Goal: Book appointment/travel/reservation

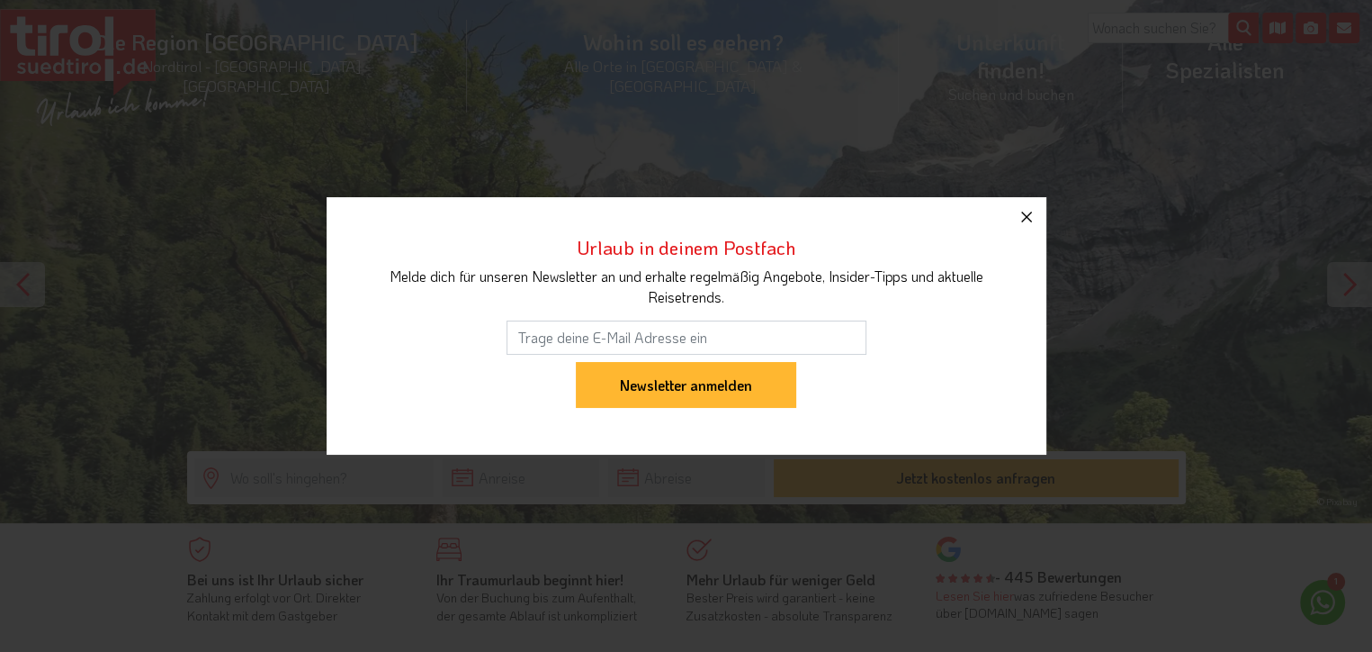
click at [1028, 214] on icon "button" at bounding box center [1027, 217] width 22 height 22
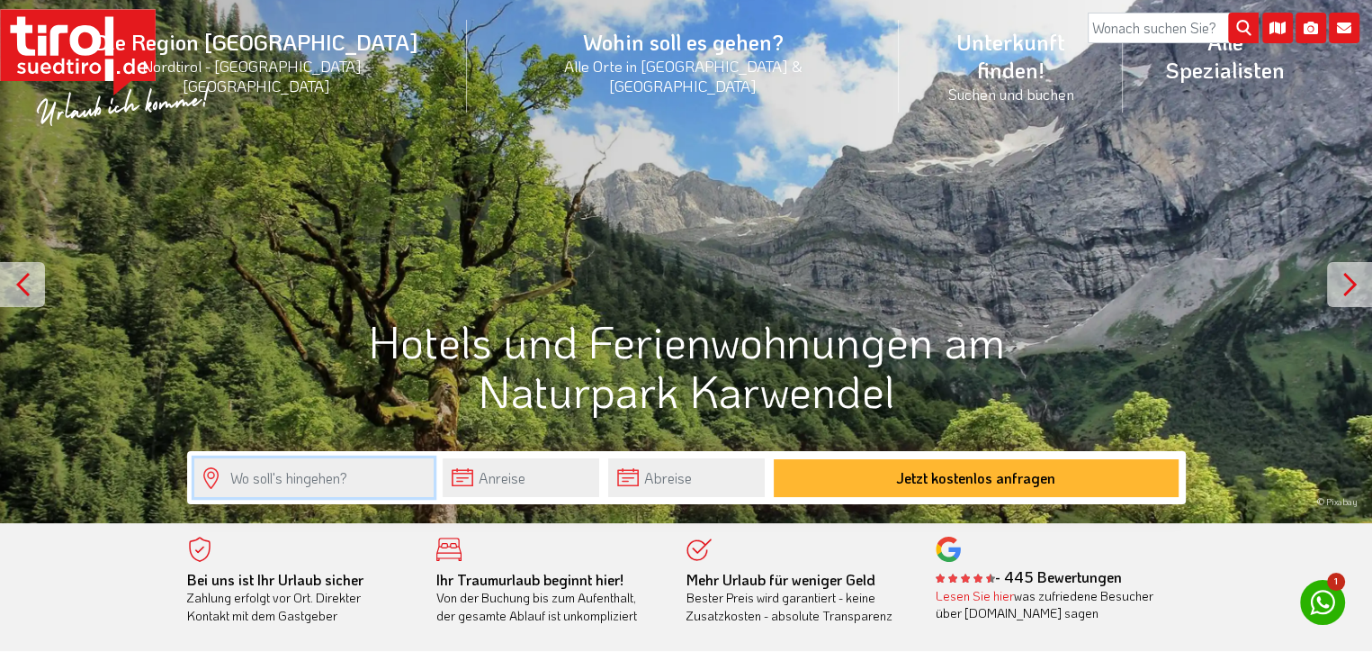
click at [396, 476] on input "text" at bounding box center [313, 477] width 239 height 39
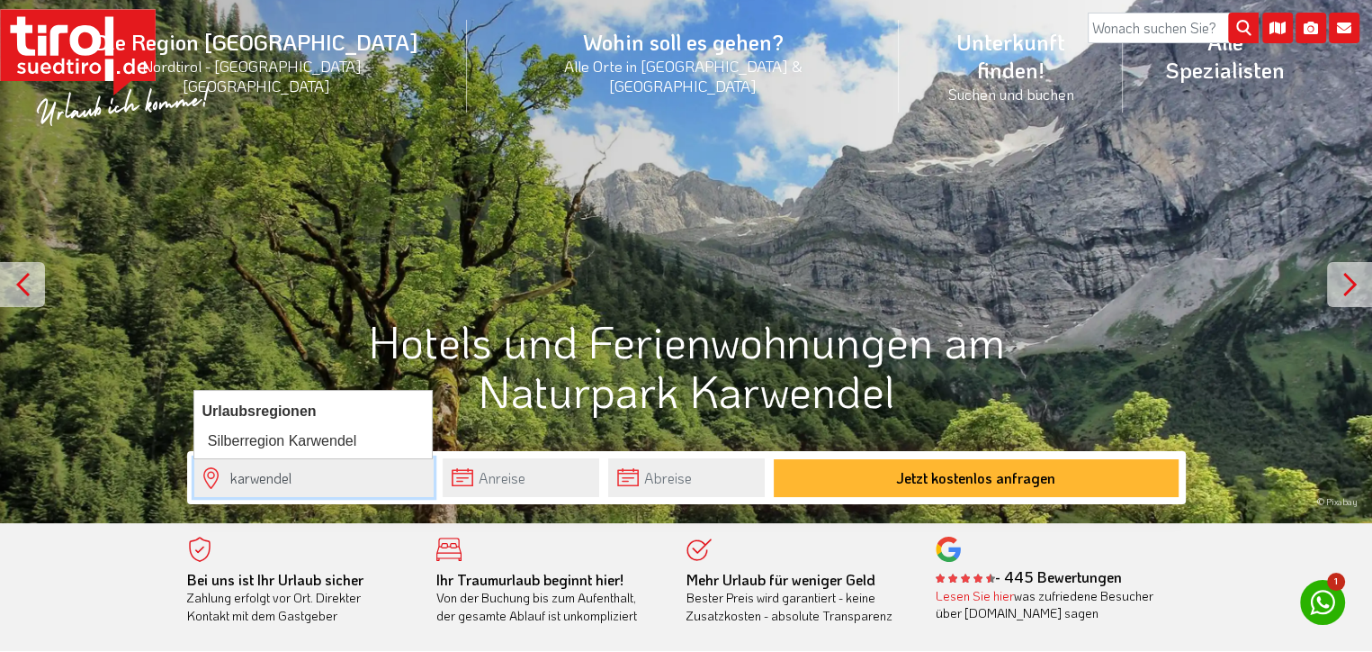
type input "karwendel"
click at [529, 477] on input "text" at bounding box center [521, 477] width 157 height 39
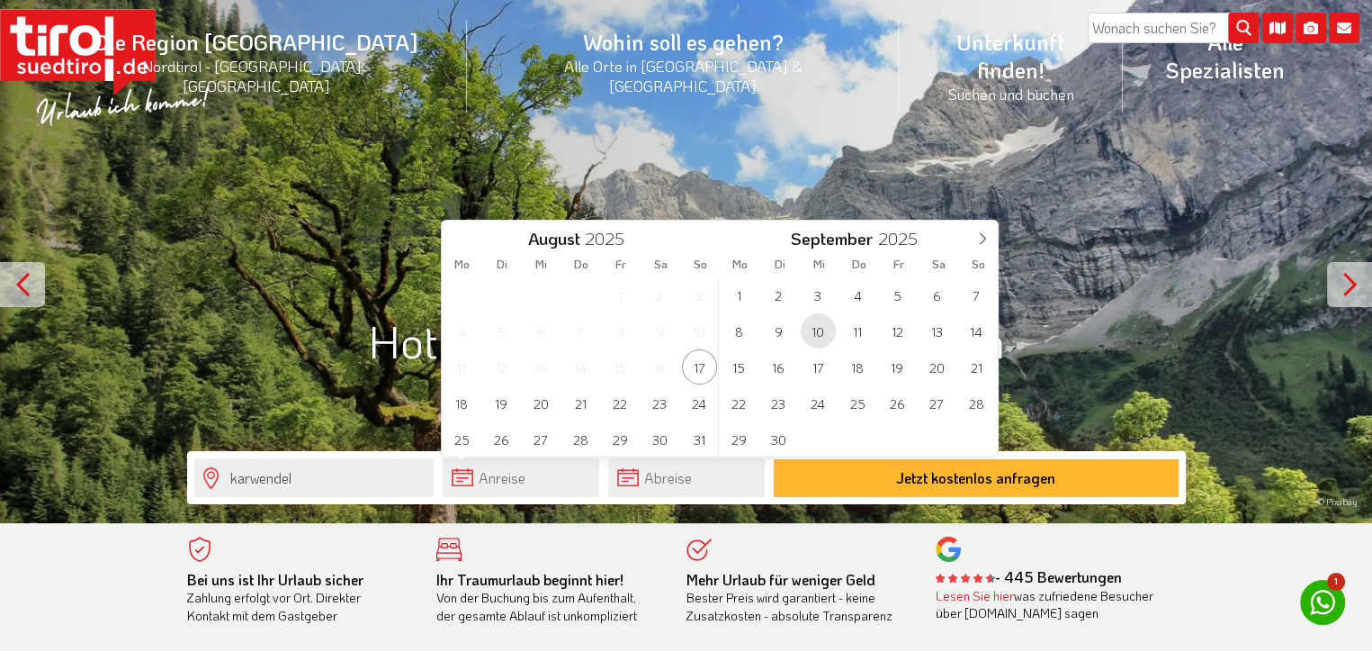
click at [819, 332] on span "10" at bounding box center [818, 330] width 35 height 35
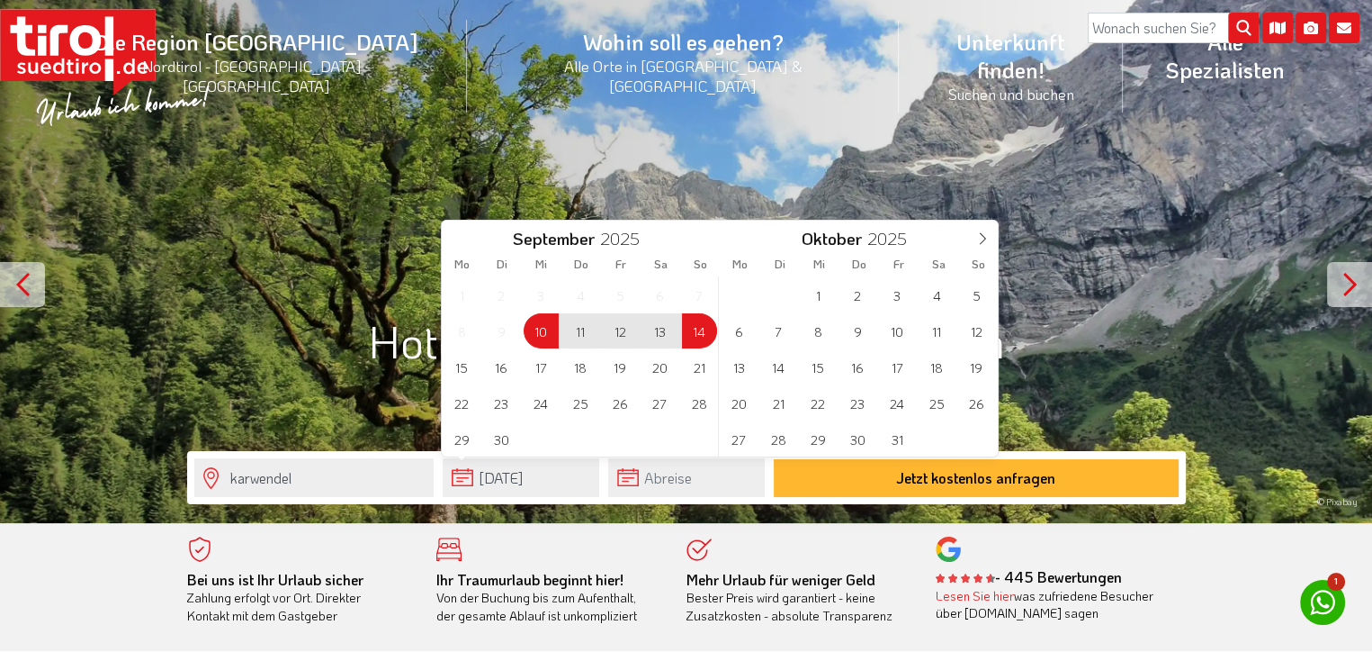
click at [700, 334] on span "14" at bounding box center [699, 330] width 35 height 35
type input "10-09-2025"
type input "14-09-2025"
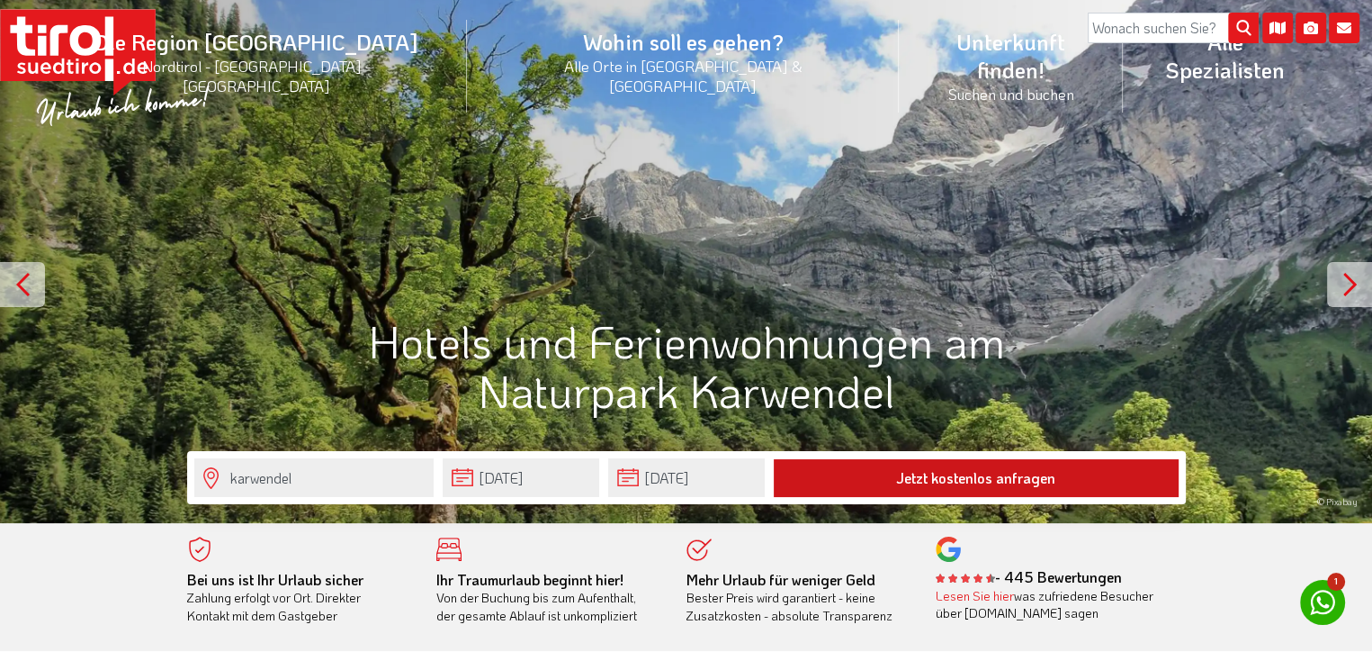
click at [938, 477] on button "Jetzt kostenlos anfragen" at bounding box center [976, 478] width 405 height 38
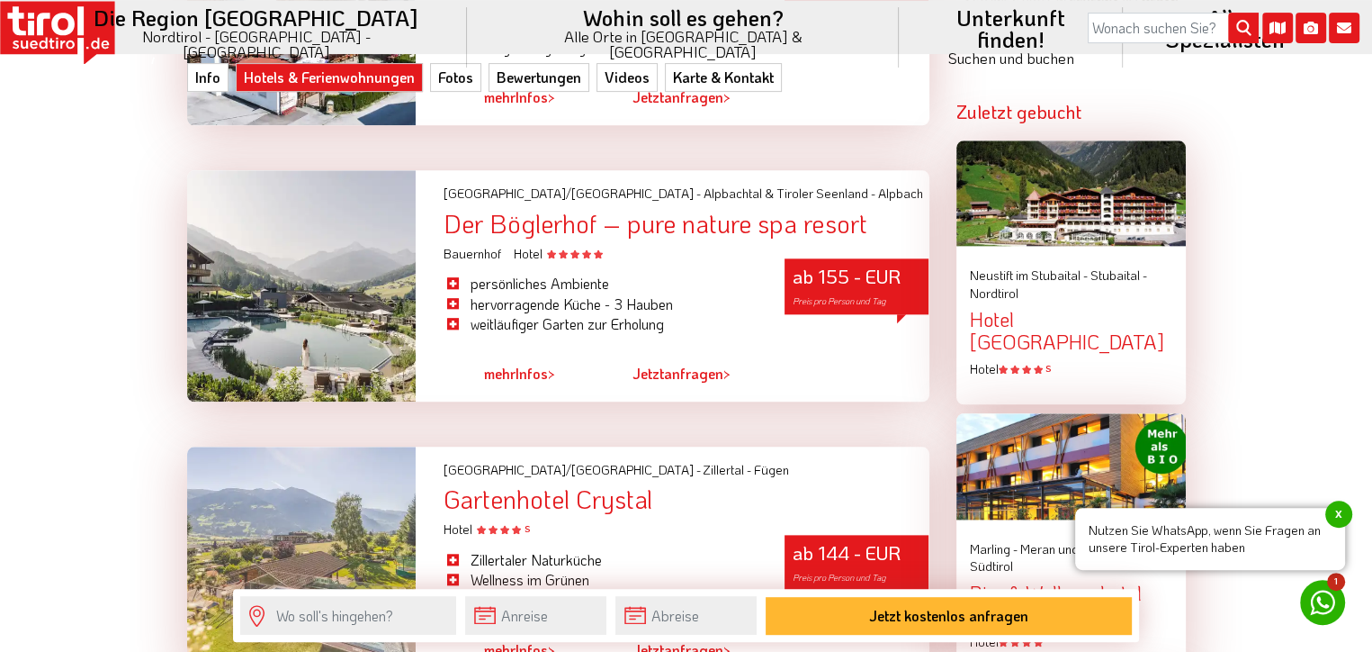
scroll to position [2185, 0]
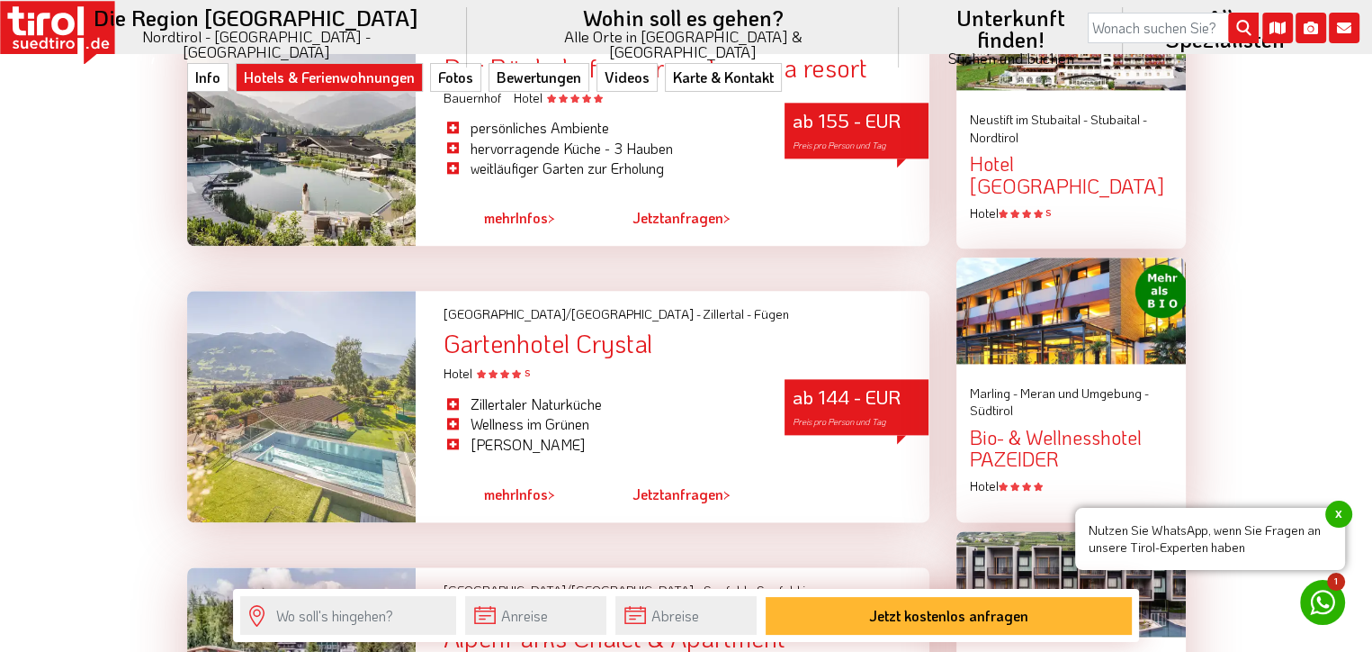
click at [1093, 391] on div "Marling - [GEOGRAPHIC_DATA] und Umgebung - [GEOGRAPHIC_DATA]" at bounding box center [1071, 401] width 202 height 35
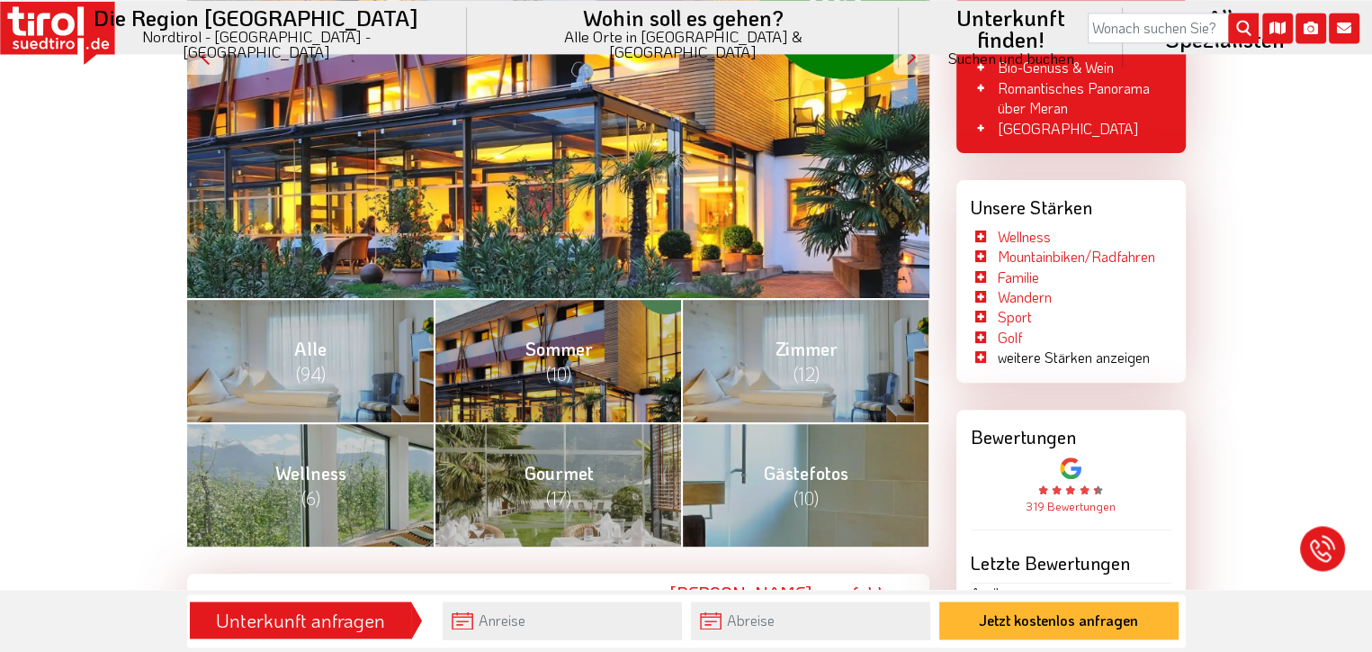
scroll to position [570, 0]
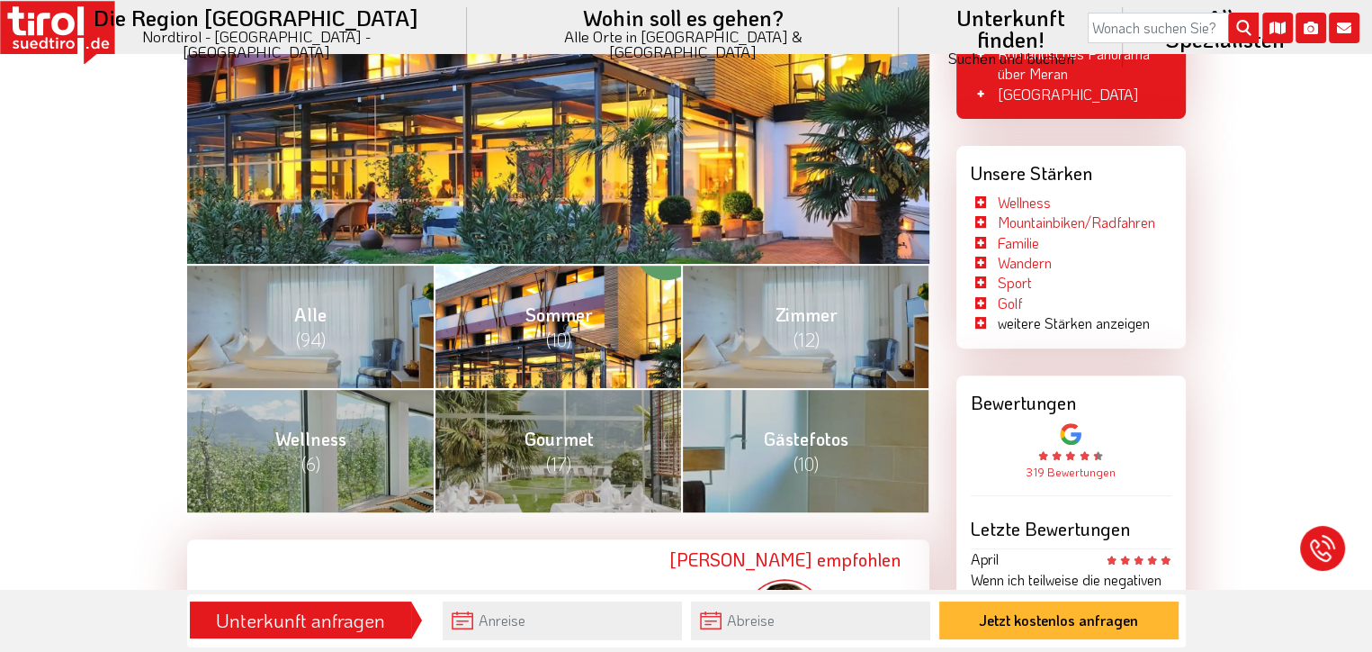
click at [578, 337] on link "Sommer (10)" at bounding box center [557, 326] width 247 height 124
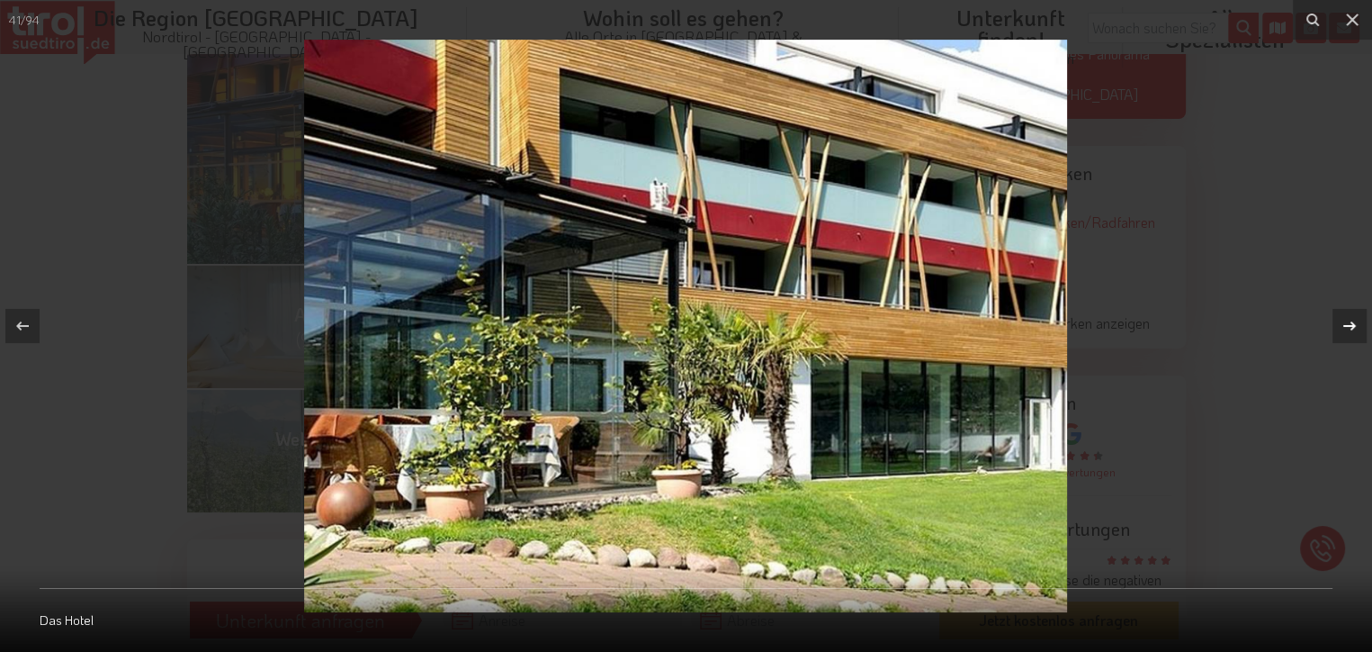
click at [1350, 329] on icon at bounding box center [1350, 326] width 22 height 22
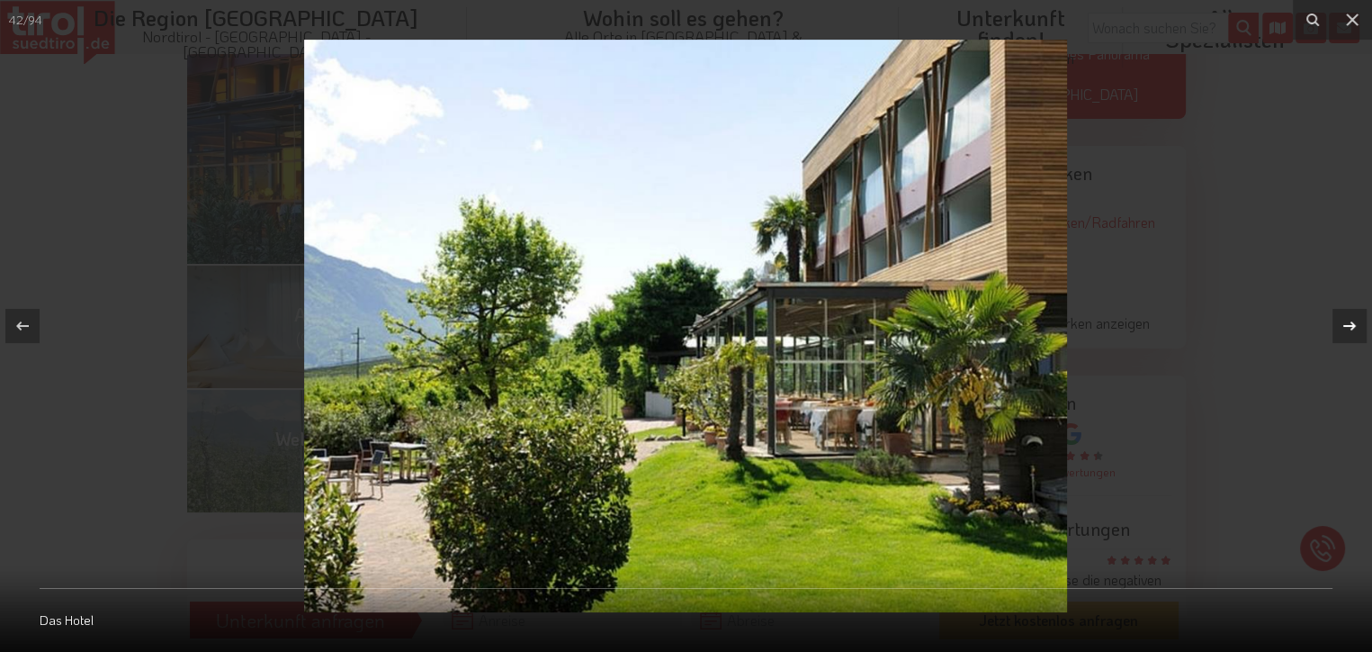
click at [1348, 329] on icon at bounding box center [1350, 326] width 22 height 22
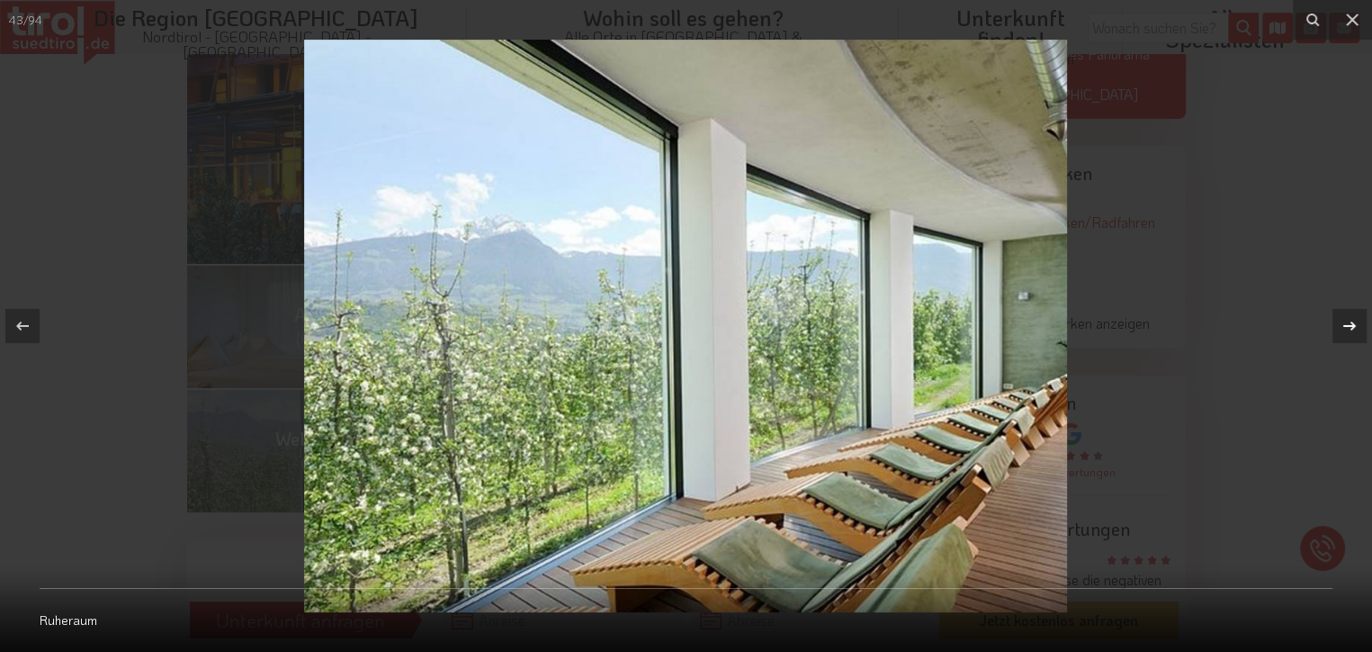
click at [1348, 329] on icon at bounding box center [1350, 326] width 22 height 22
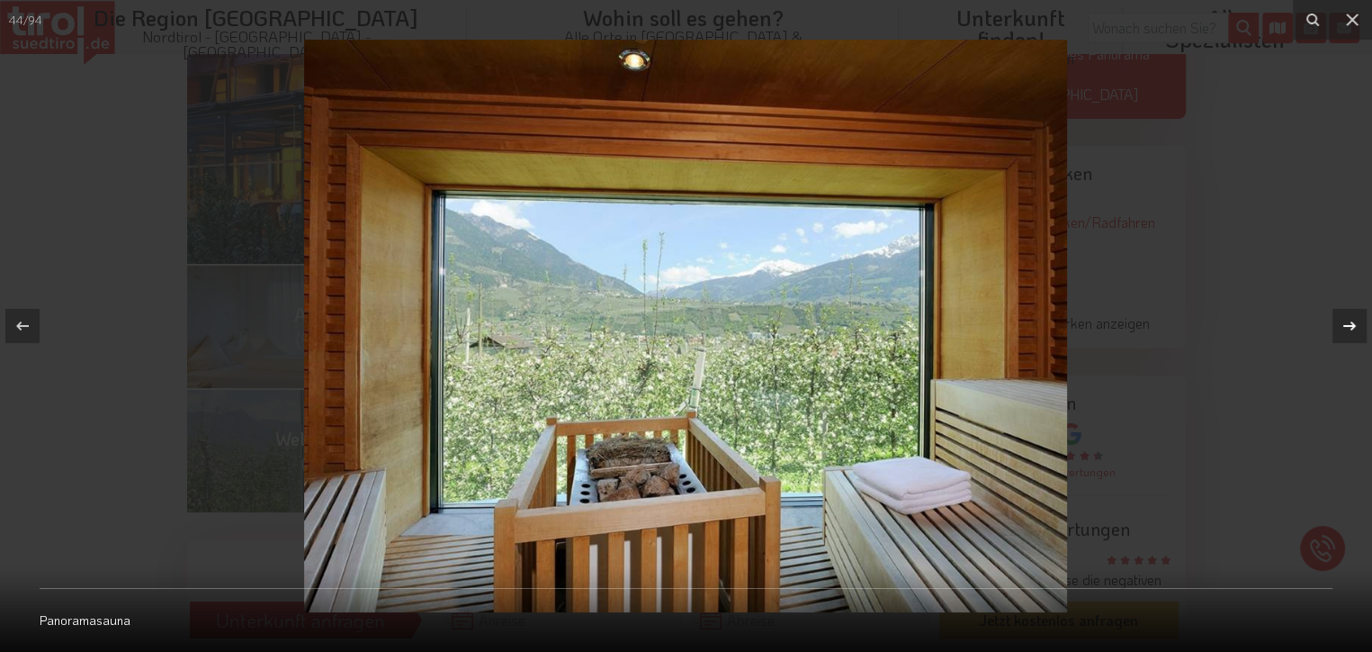
click at [1348, 329] on icon at bounding box center [1350, 326] width 22 height 22
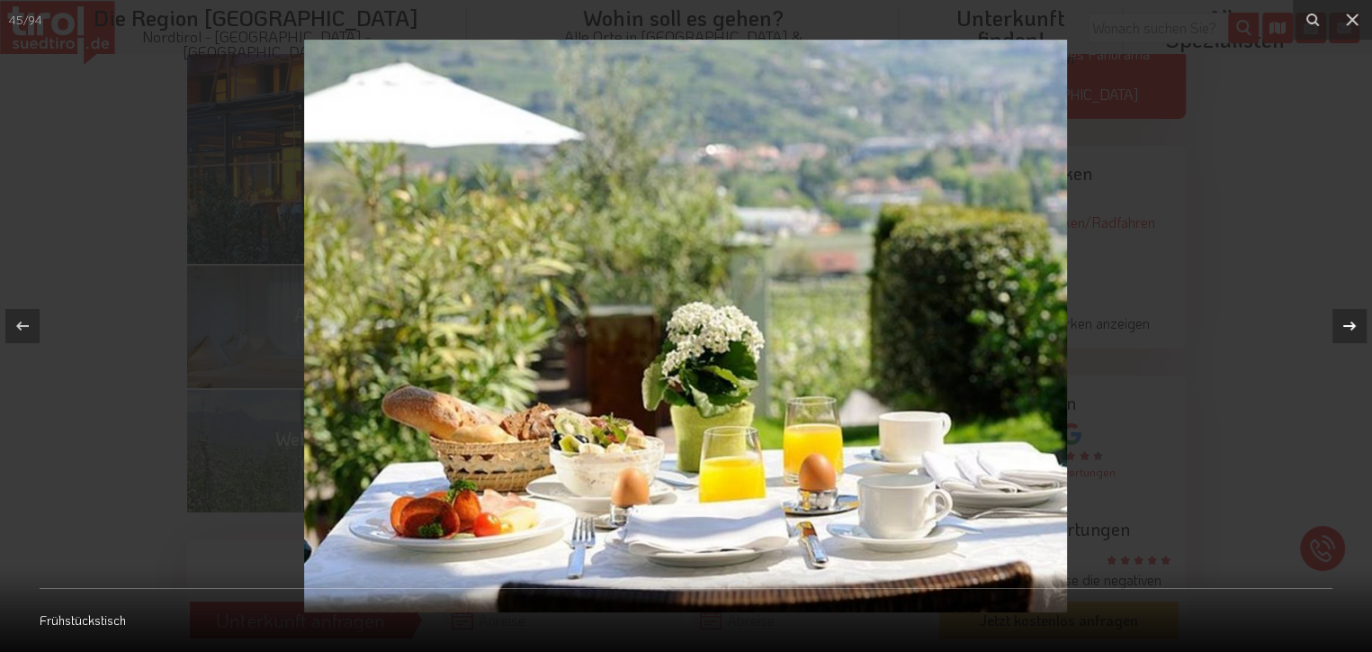
click at [1348, 329] on icon at bounding box center [1350, 326] width 22 height 22
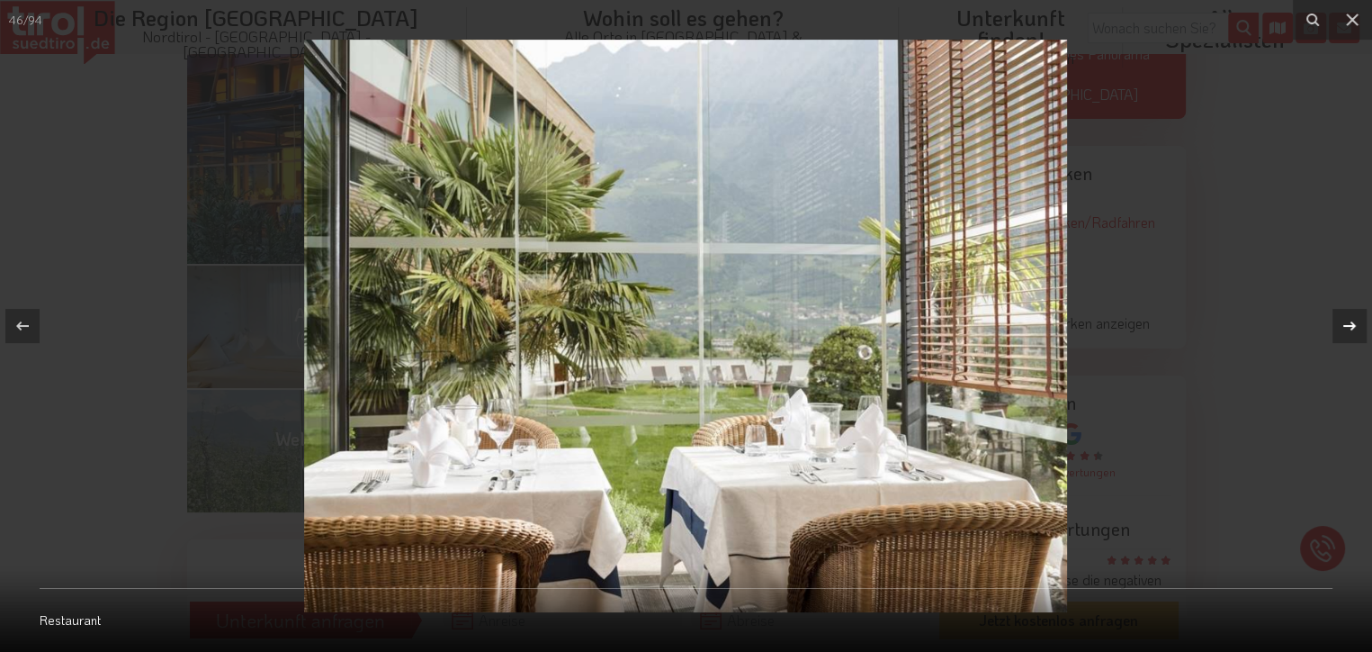
click at [1348, 329] on icon at bounding box center [1350, 326] width 22 height 22
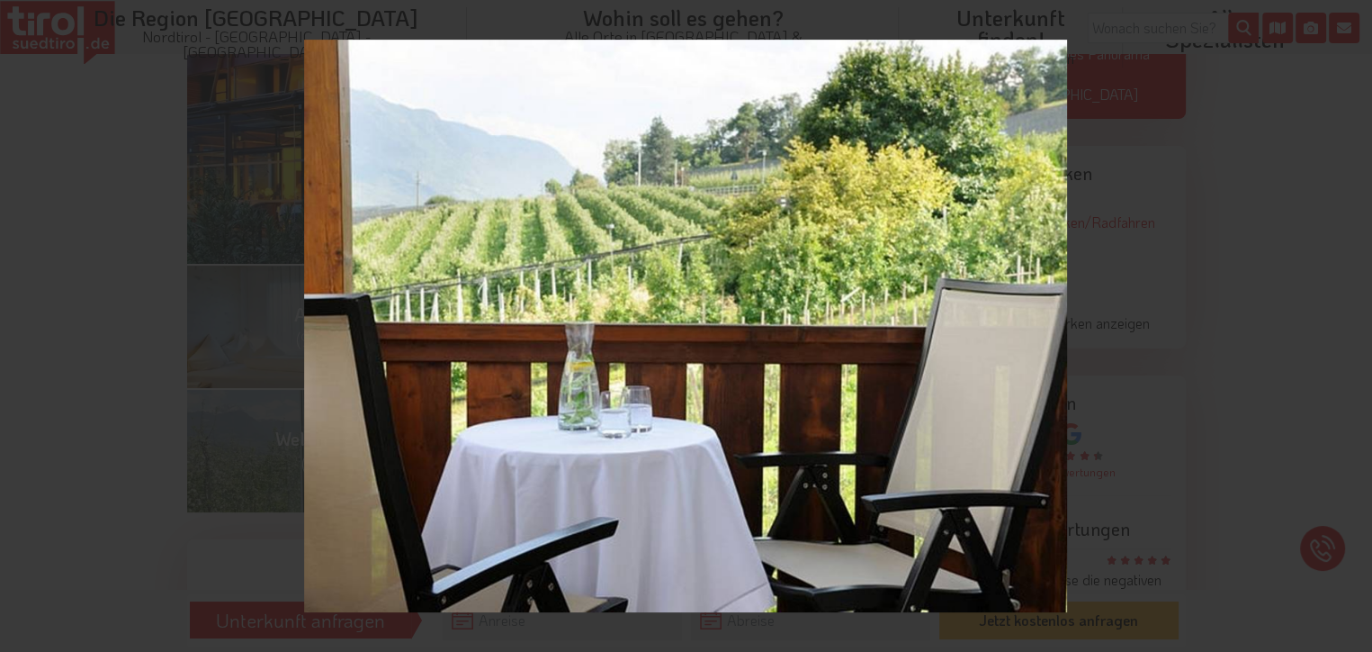
click at [1348, 329] on div "47 / 94 Tisch auf Balkon" at bounding box center [686, 326] width 1372 height 652
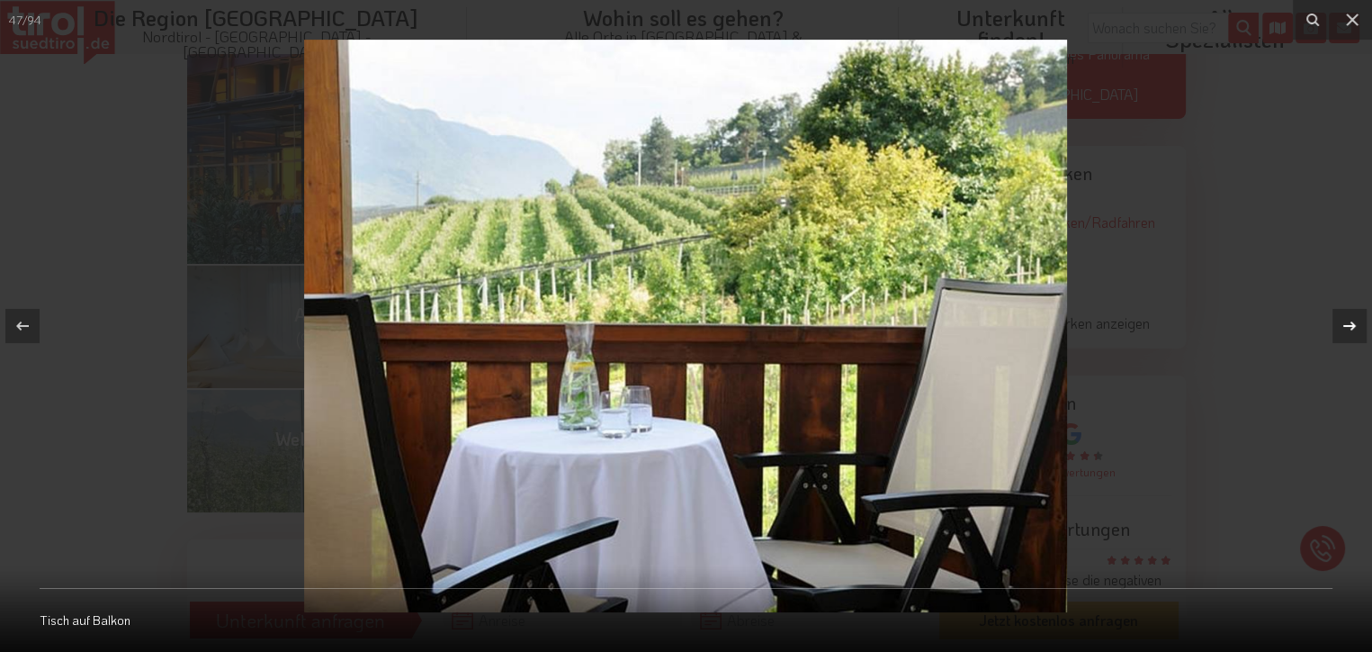
click at [1349, 327] on icon at bounding box center [1350, 325] width 13 height 9
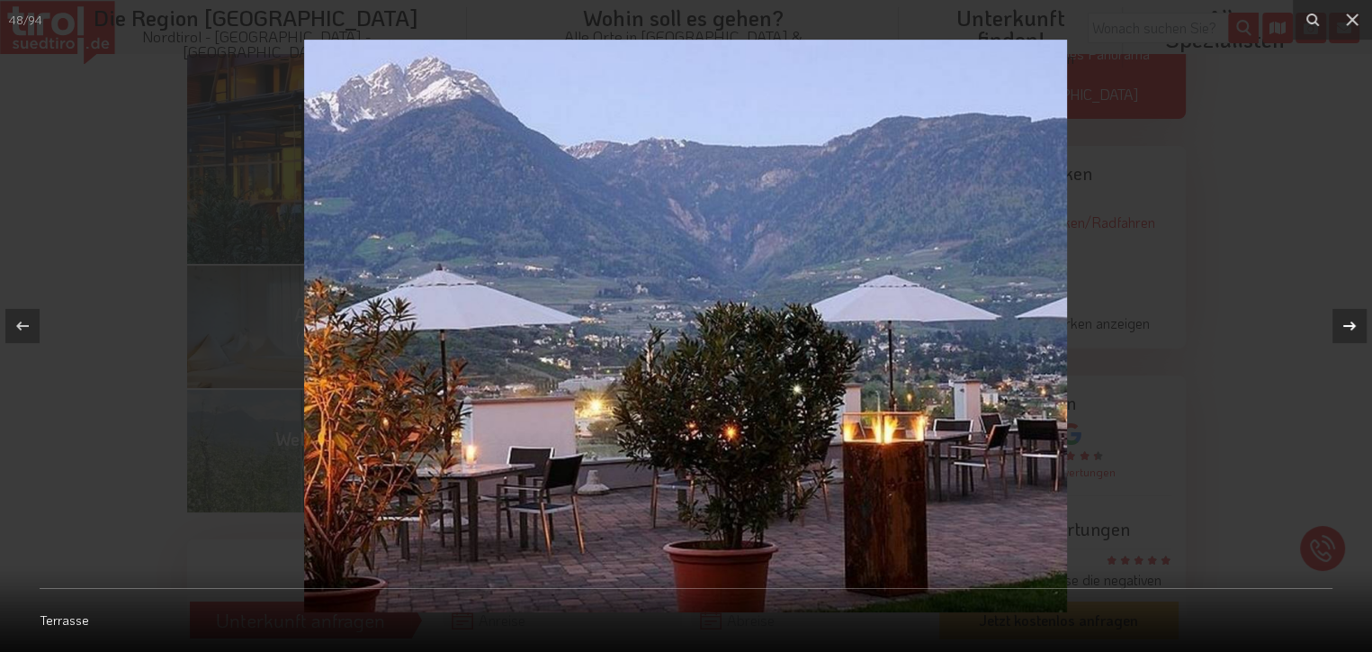
click at [1351, 321] on div "48 / 94 Terrasse" at bounding box center [686, 326] width 1372 height 652
click at [1350, 324] on icon at bounding box center [1350, 326] width 22 height 22
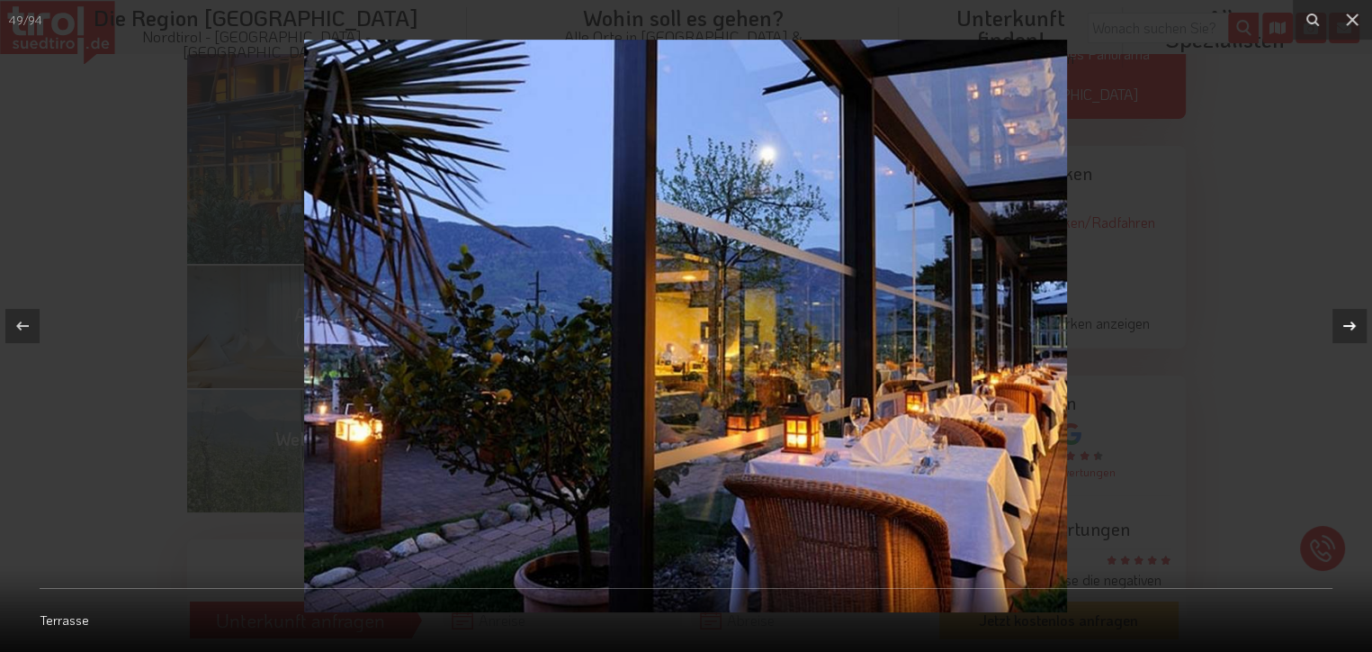
click at [1350, 324] on icon at bounding box center [1350, 326] width 22 height 22
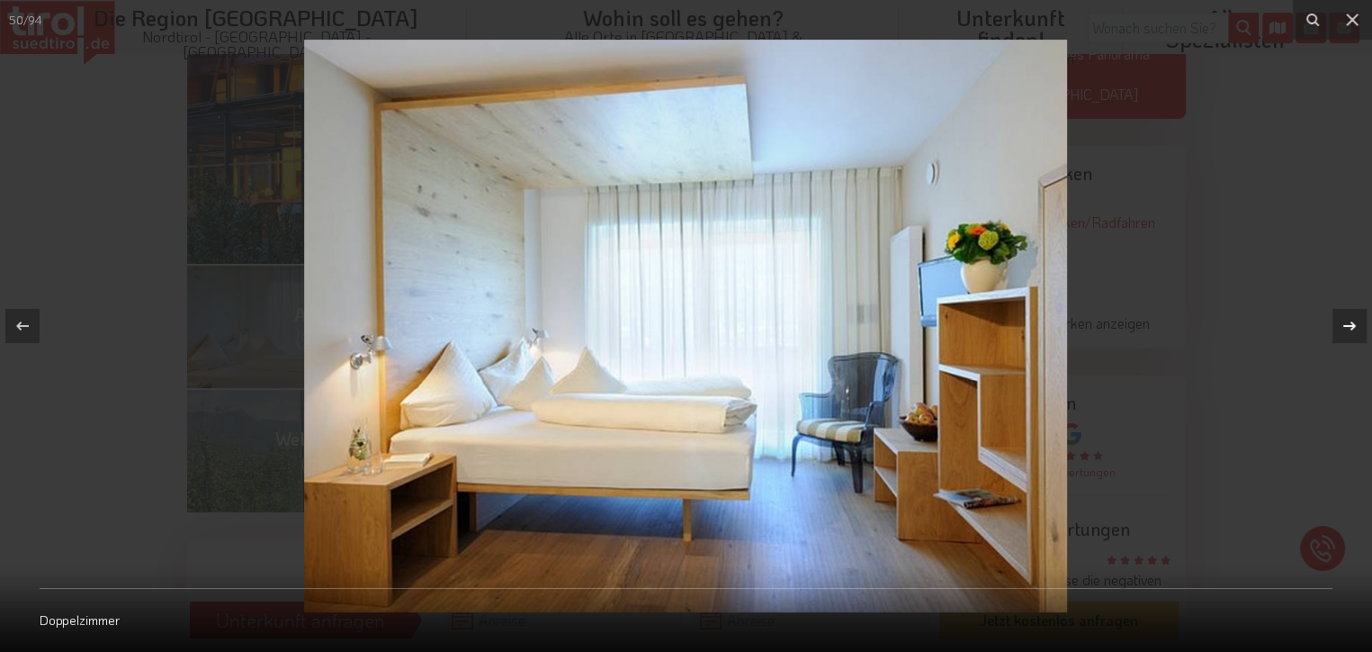
click at [1350, 324] on icon at bounding box center [1350, 326] width 22 height 22
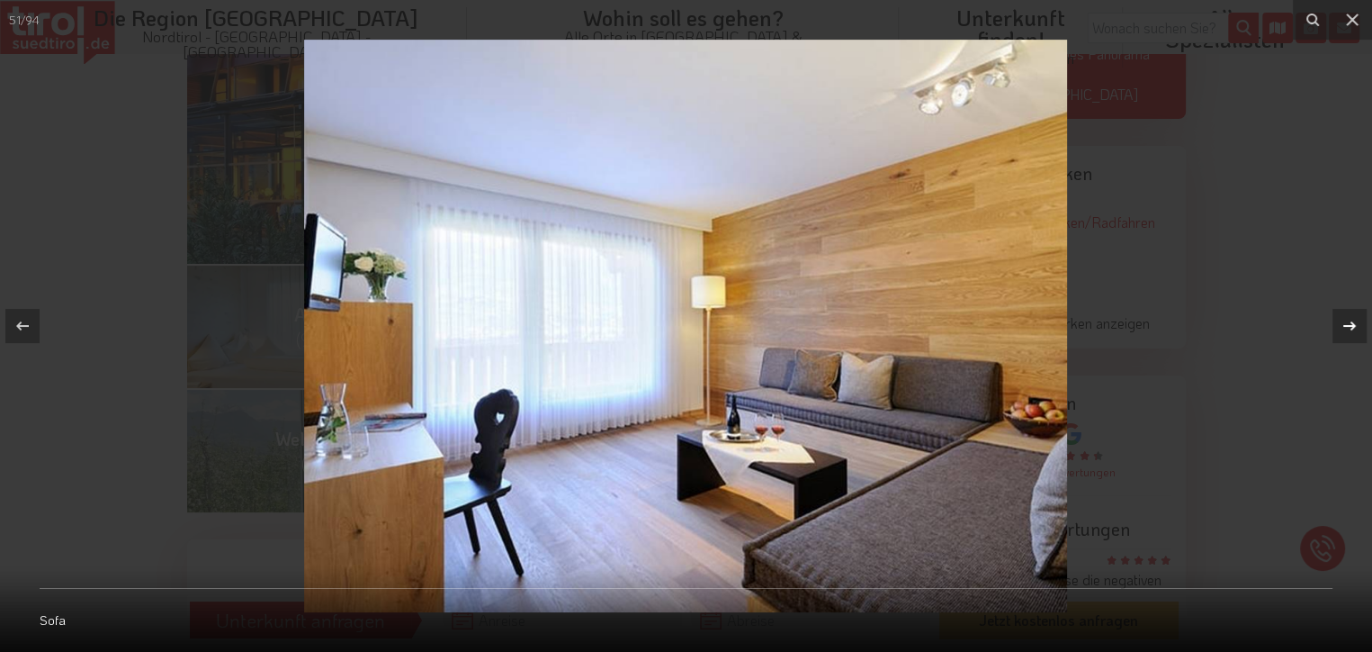
click at [1350, 324] on icon at bounding box center [1350, 326] width 22 height 22
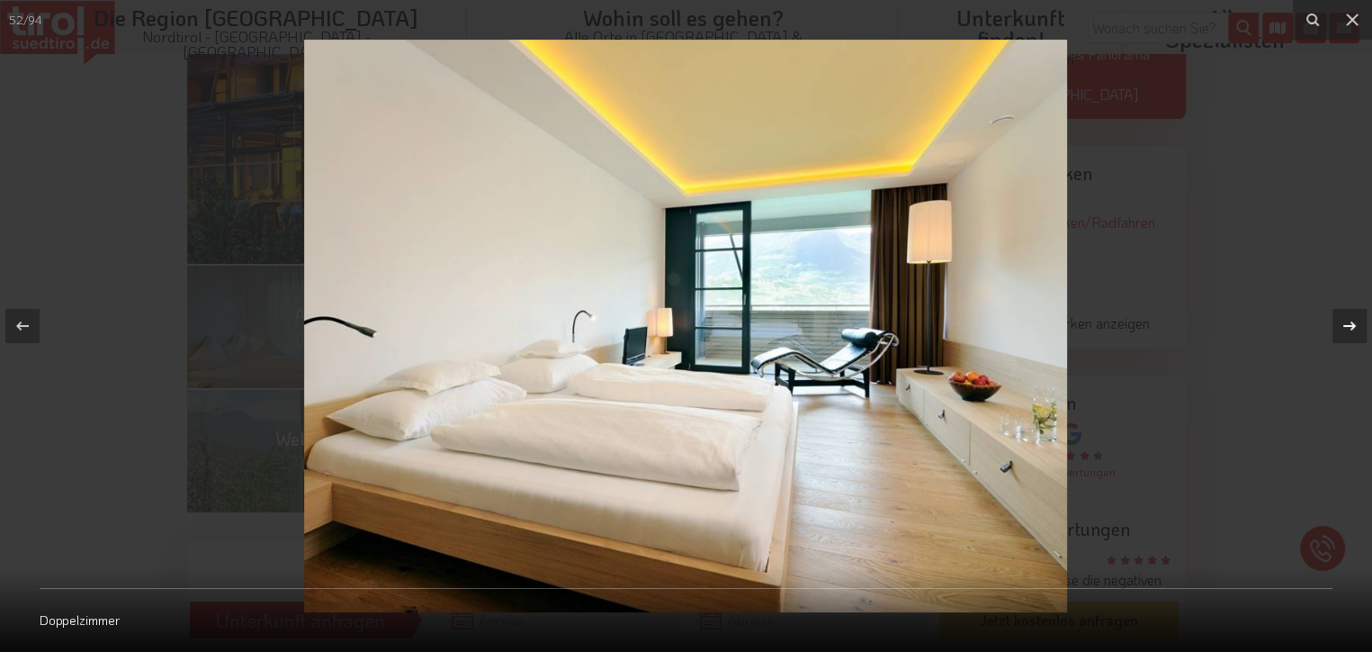
click at [1350, 324] on icon at bounding box center [1350, 326] width 22 height 22
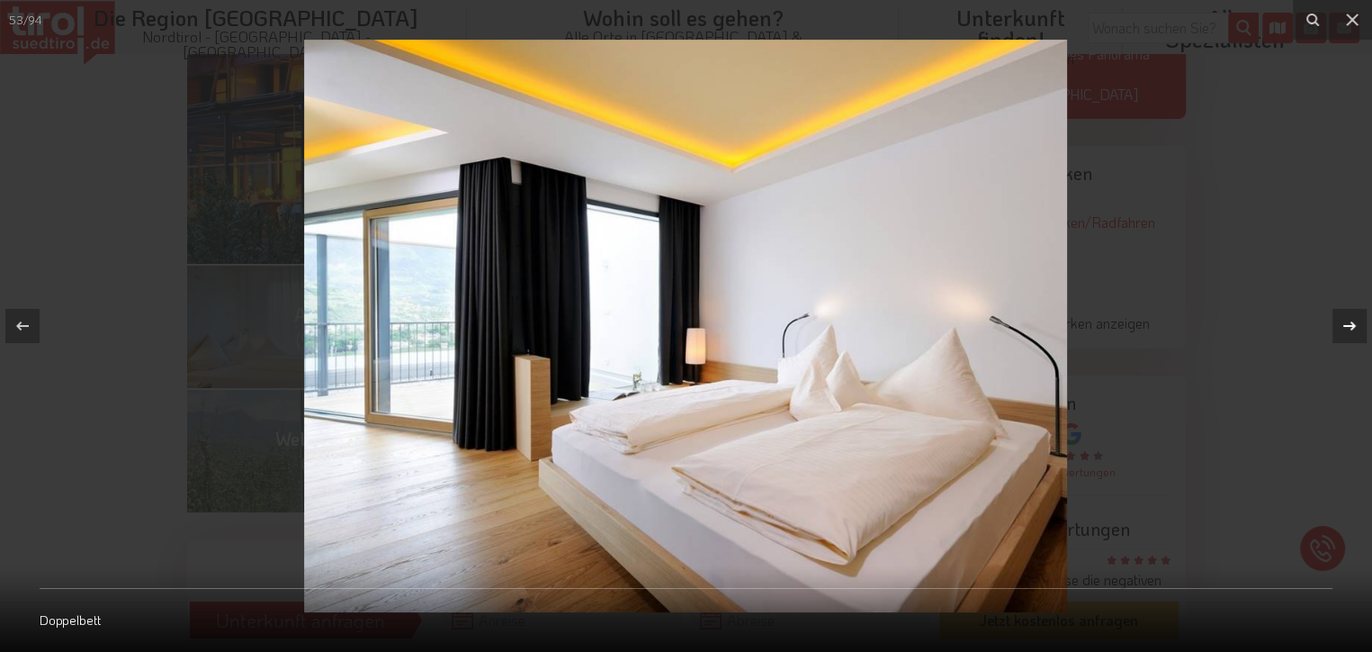
click at [1350, 324] on icon at bounding box center [1350, 326] width 22 height 22
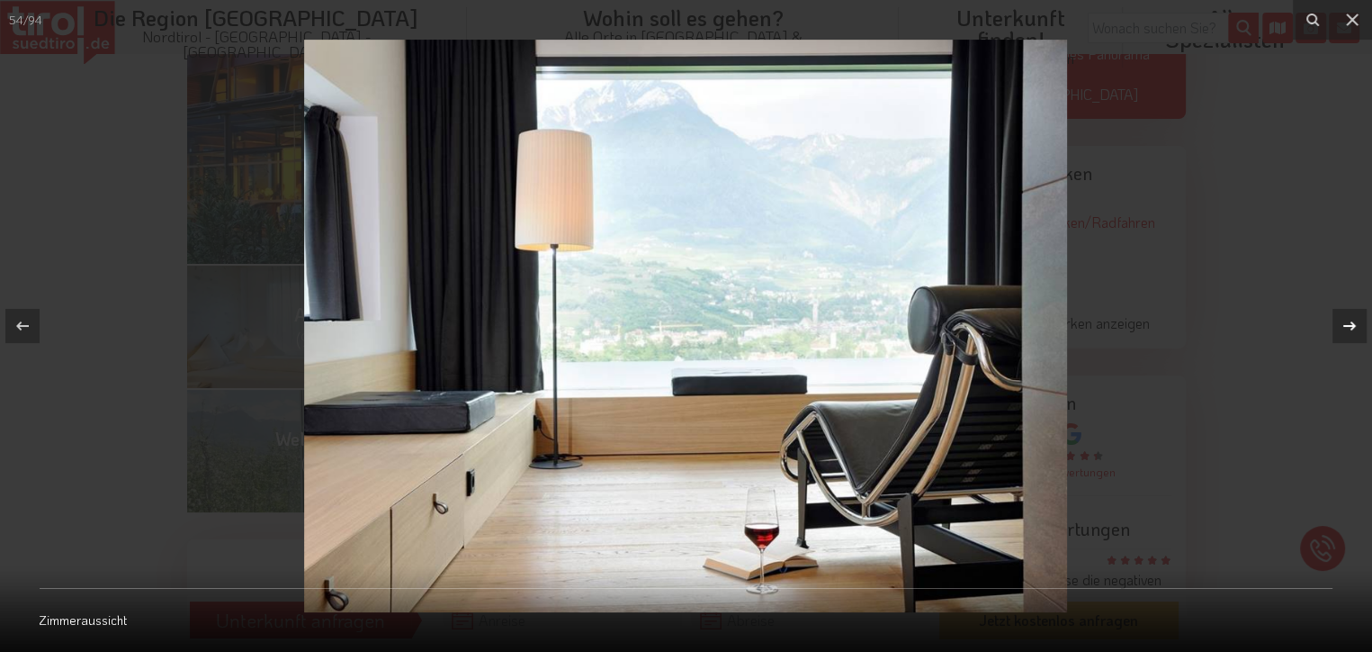
click at [1350, 324] on icon at bounding box center [1350, 326] width 22 height 22
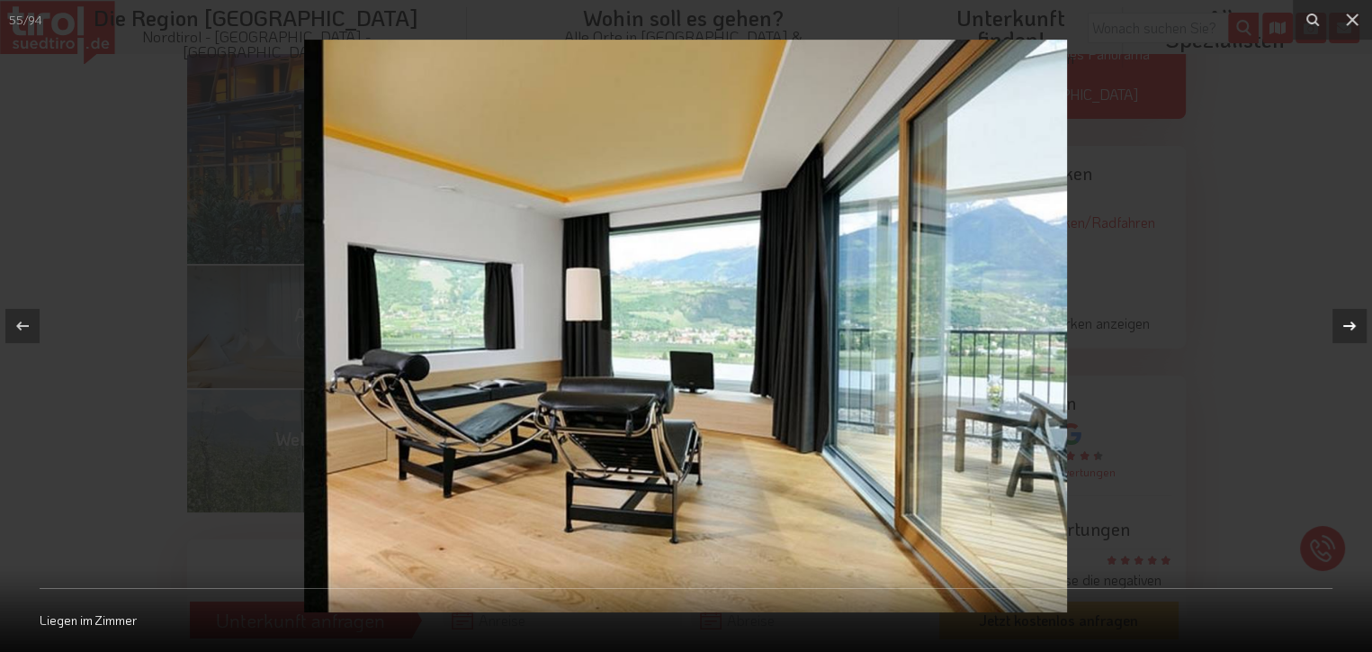
click at [1350, 324] on icon at bounding box center [1350, 326] width 22 height 22
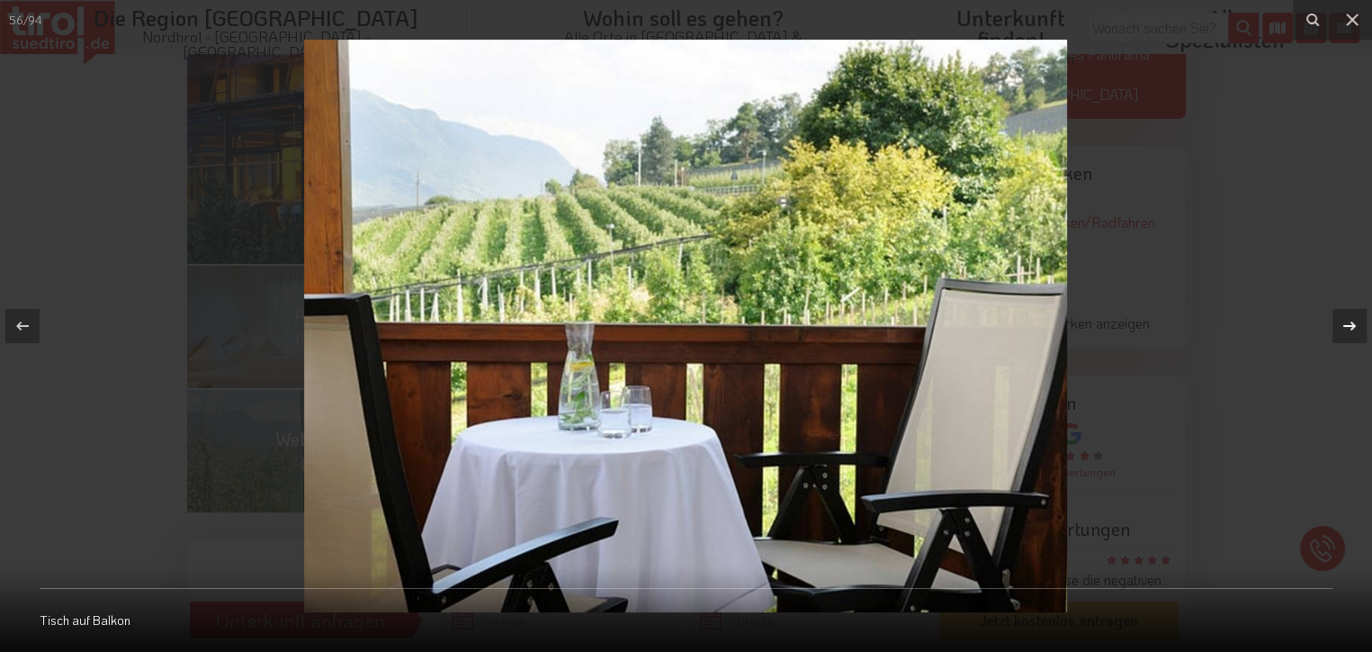
click at [1350, 324] on icon at bounding box center [1350, 326] width 22 height 22
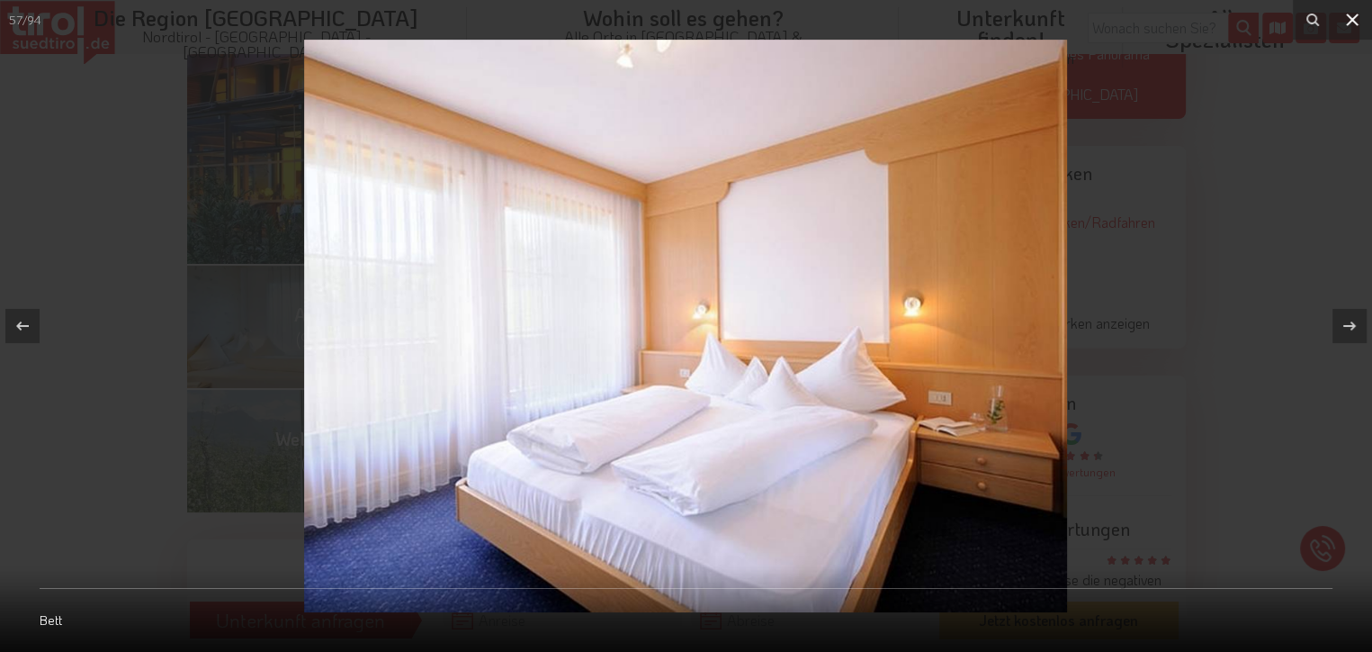
click at [1353, 23] on icon at bounding box center [1353, 20] width 22 height 22
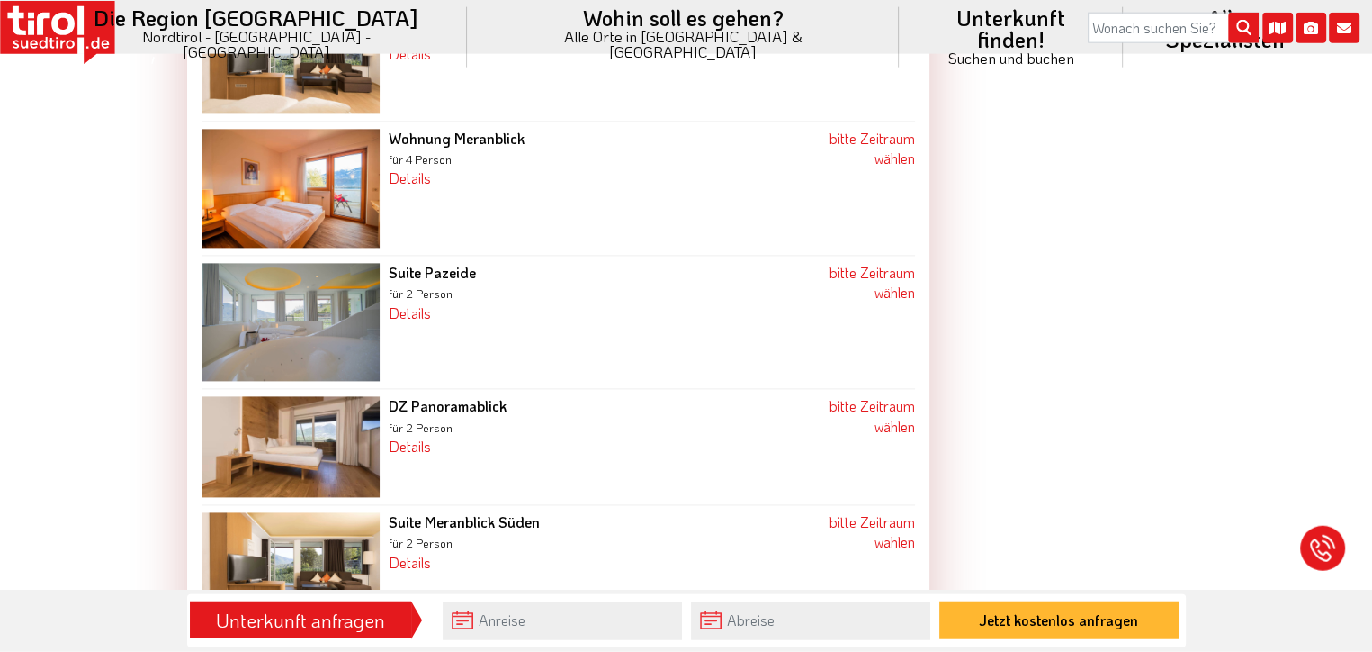
scroll to position [2376, 0]
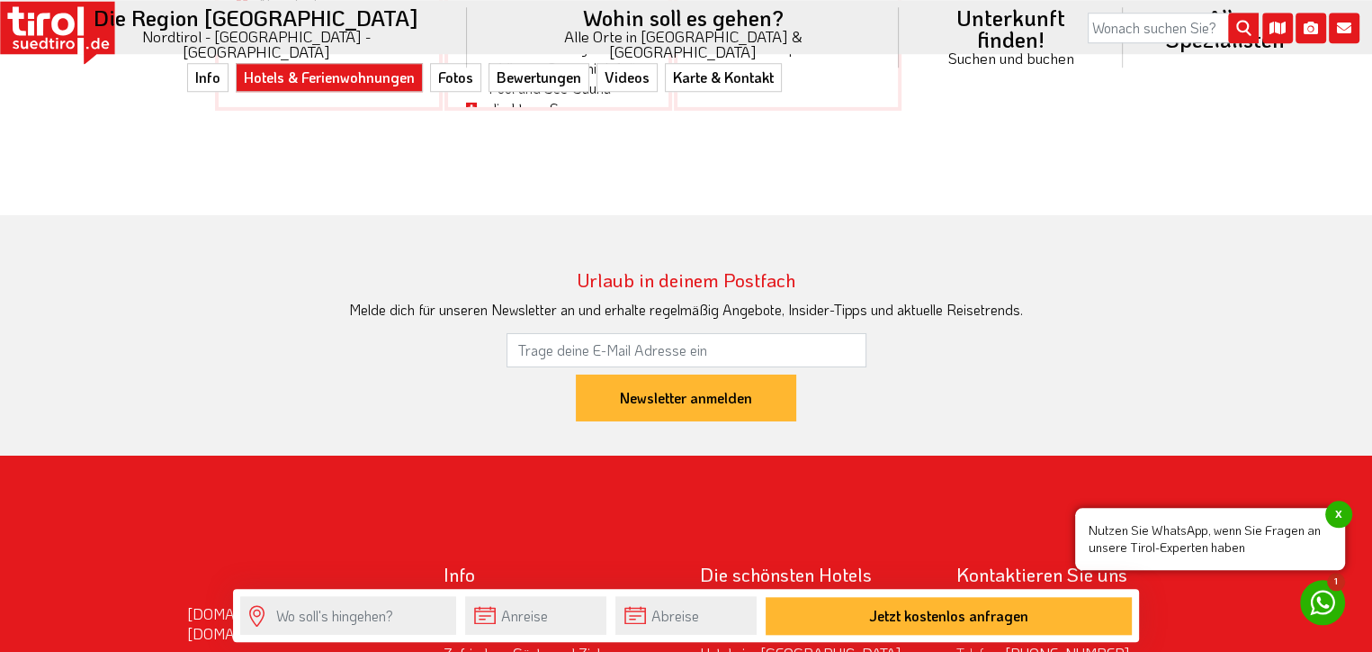
scroll to position [6177, 0]
